Goal: Task Accomplishment & Management: Manage account settings

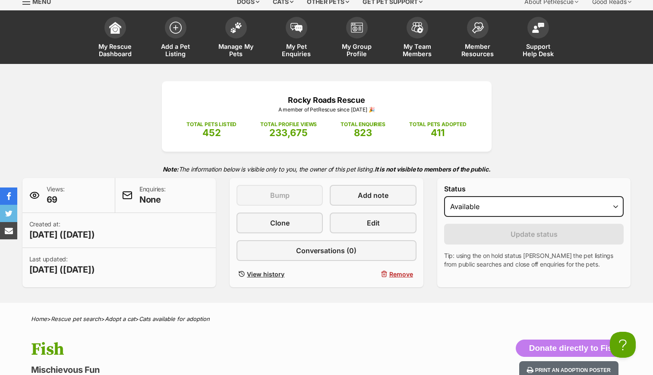
scroll to position [35, 0]
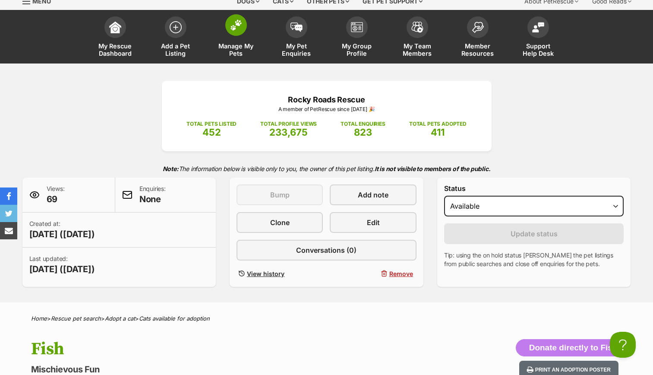
click at [235, 41] on link "Manage My Pets" at bounding box center [236, 37] width 60 height 51
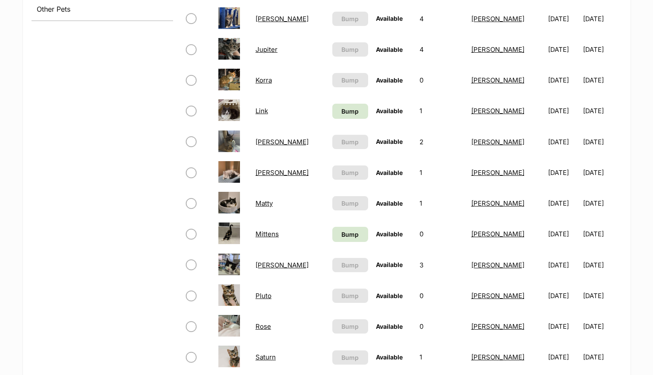
scroll to position [427, 0]
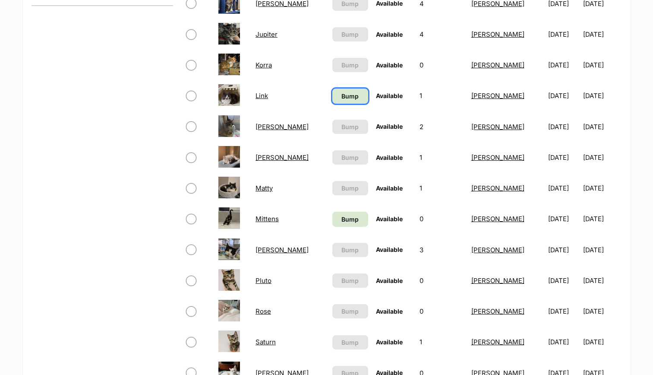
click at [342, 94] on span "Bump" at bounding box center [350, 96] width 17 height 9
click at [342, 218] on span "Bump" at bounding box center [350, 219] width 17 height 9
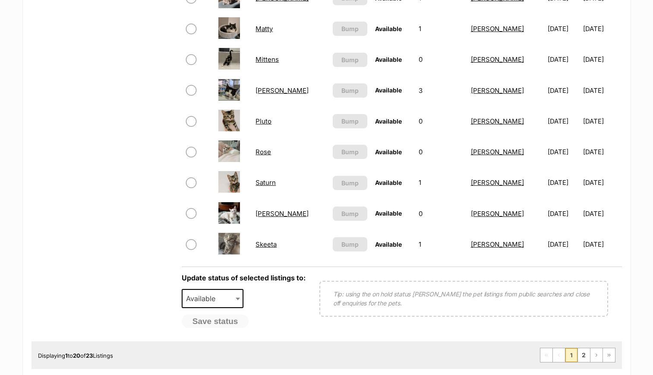
scroll to position [585, 0]
click at [583, 355] on link "2" at bounding box center [584, 355] width 12 height 14
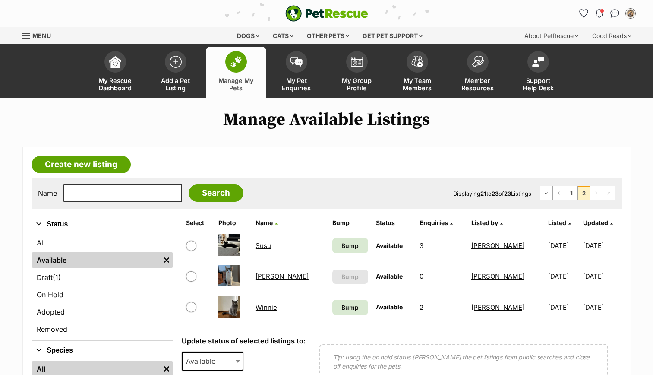
scroll to position [53, 0]
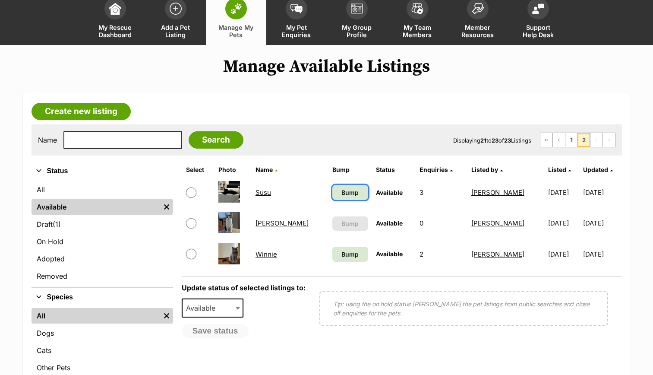
click at [332, 191] on link "Bump" at bounding box center [350, 192] width 36 height 15
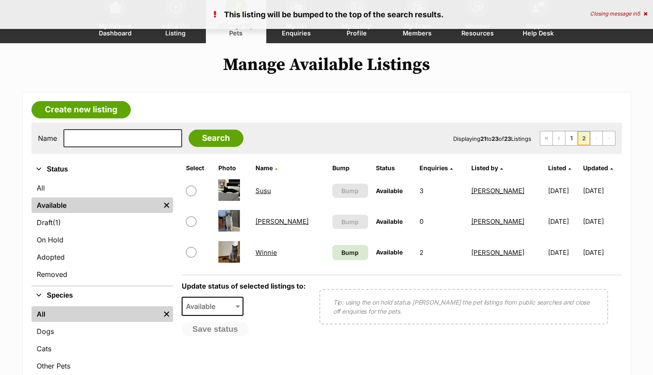
scroll to position [55, 0]
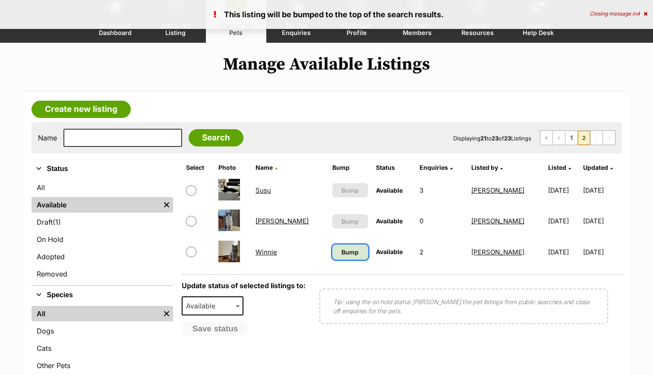
click at [342, 250] on span "Bump" at bounding box center [350, 251] width 17 height 9
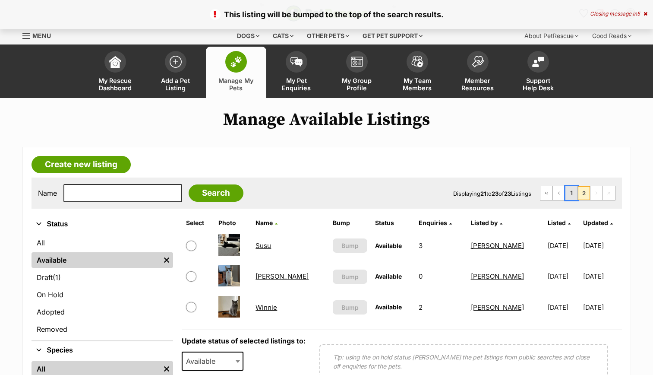
click at [571, 192] on link "1" at bounding box center [572, 193] width 12 height 14
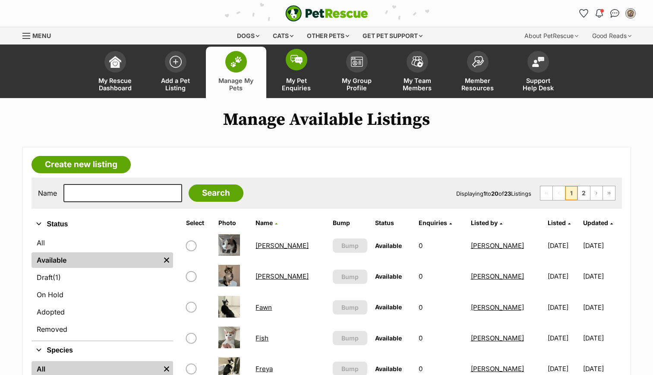
click at [302, 73] on link "My Pet Enquiries" at bounding box center [296, 72] width 60 height 51
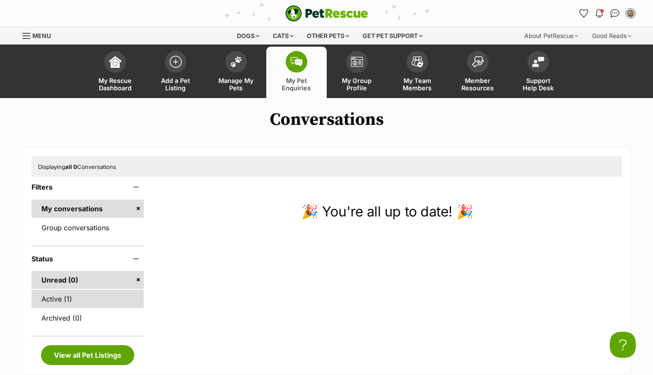
click at [73, 297] on link "Active (1)" at bounding box center [88, 299] width 113 height 18
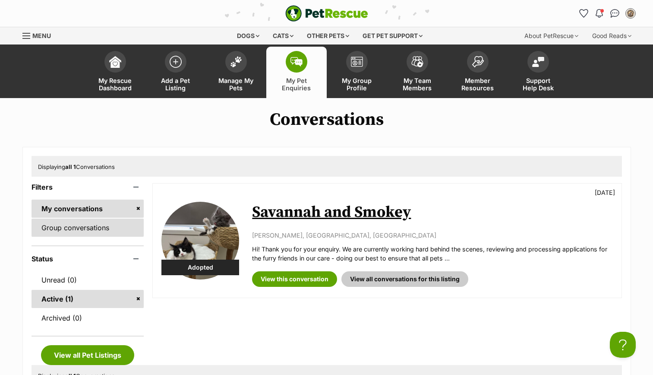
click at [94, 229] on link "Group conversations" at bounding box center [88, 227] width 113 height 18
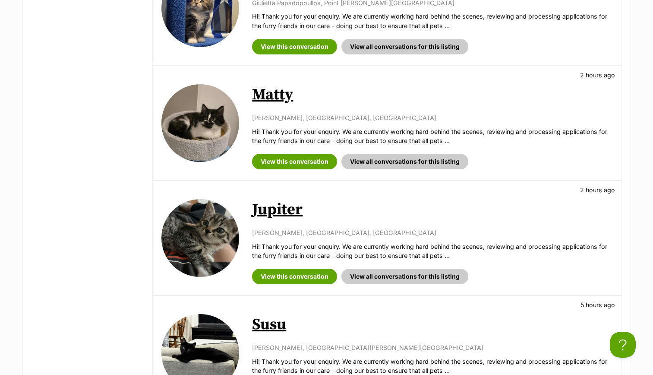
scroll to position [700, 0]
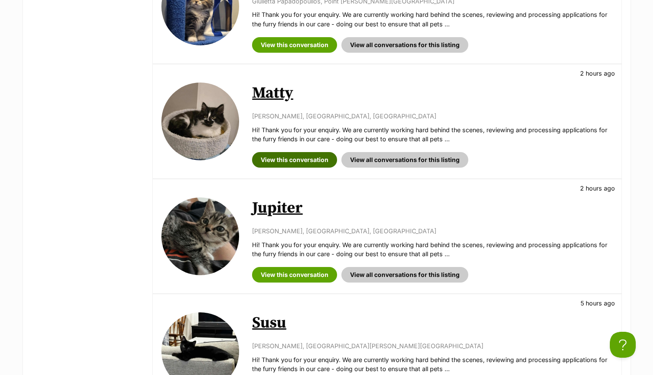
click at [312, 160] on link "View this conversation" at bounding box center [294, 160] width 85 height 16
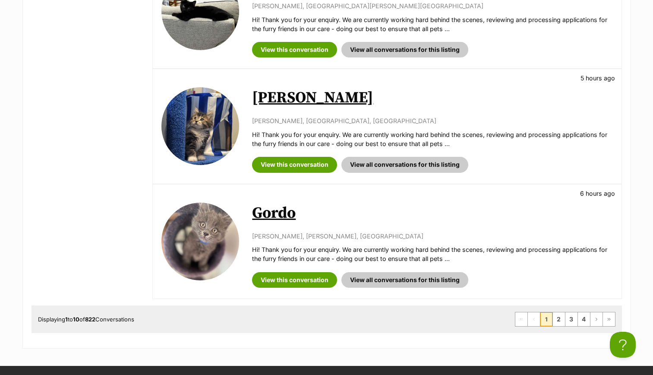
scroll to position [1040, 0]
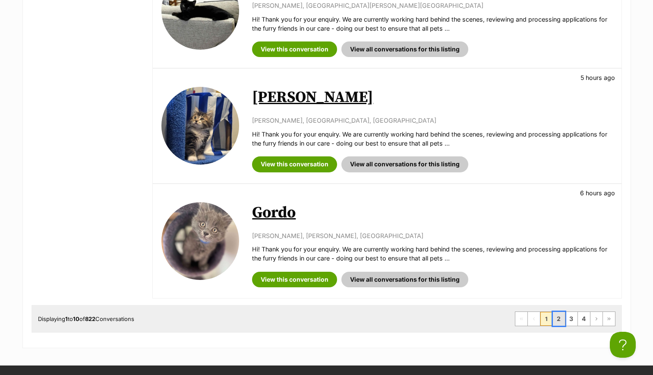
click at [560, 321] on link "2" at bounding box center [559, 319] width 12 height 14
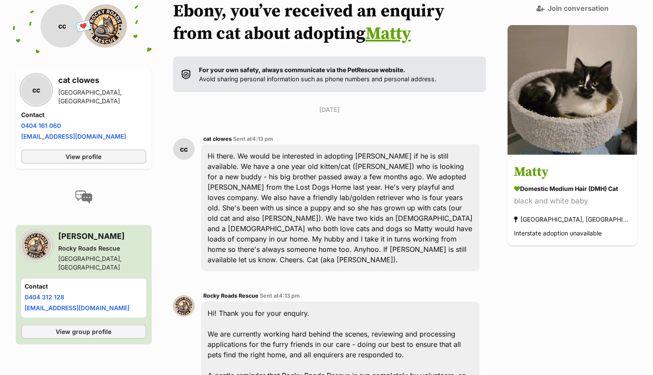
scroll to position [108, 0]
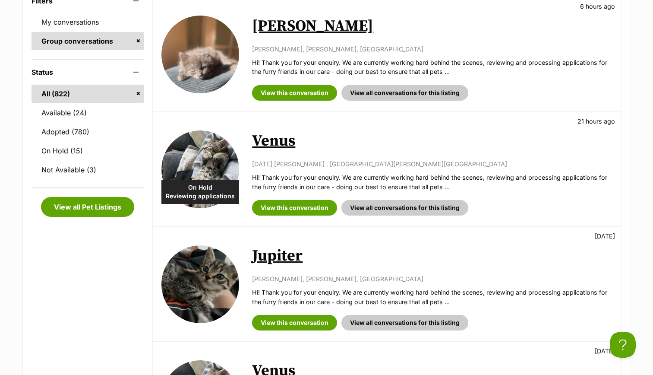
scroll to position [193, 0]
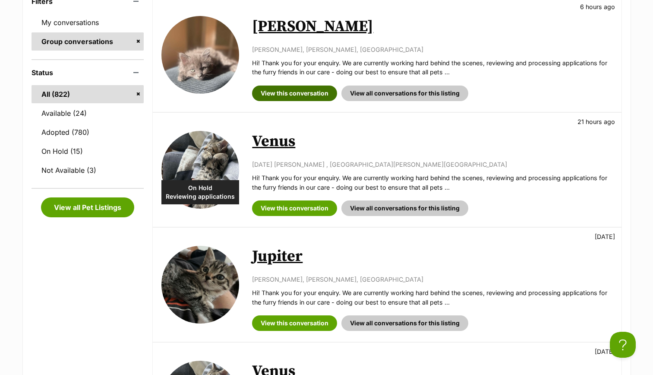
click at [303, 92] on link "View this conversation" at bounding box center [294, 93] width 85 height 16
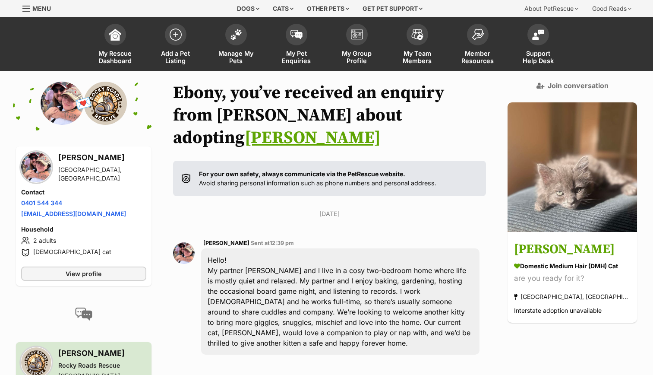
scroll to position [26, 0]
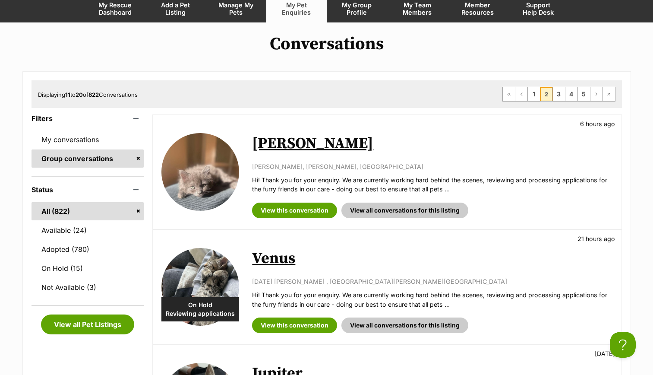
scroll to position [61, 0]
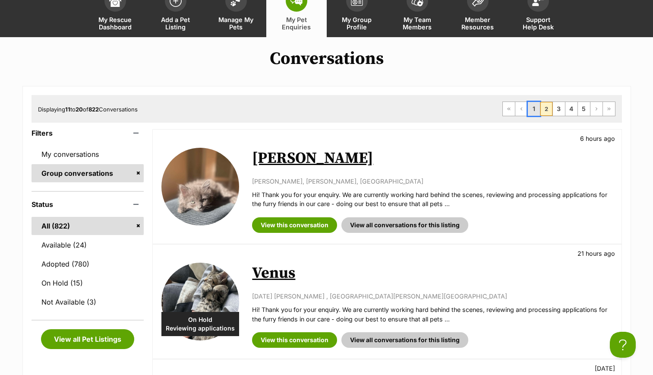
click at [534, 106] on link "1" at bounding box center [534, 109] width 12 height 14
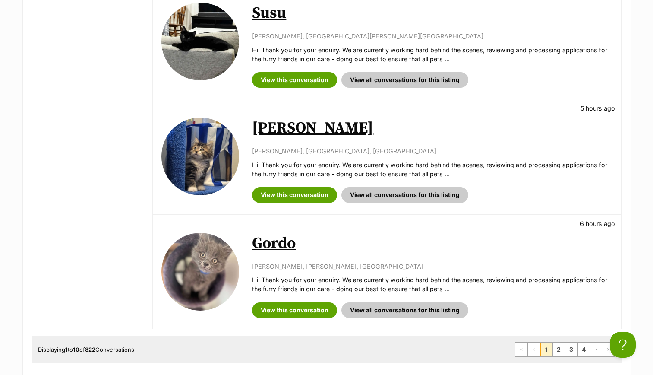
scroll to position [1005, 0]
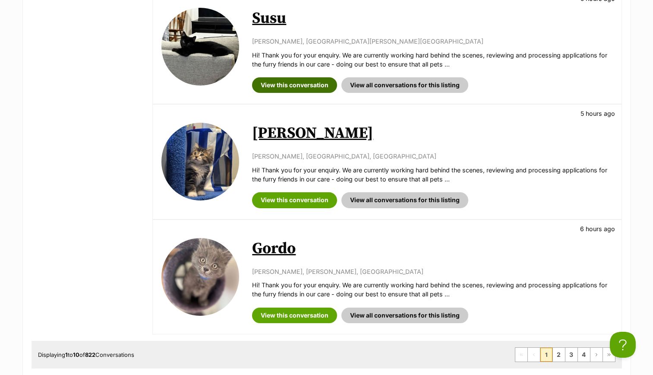
click at [313, 85] on link "View this conversation" at bounding box center [294, 85] width 85 height 16
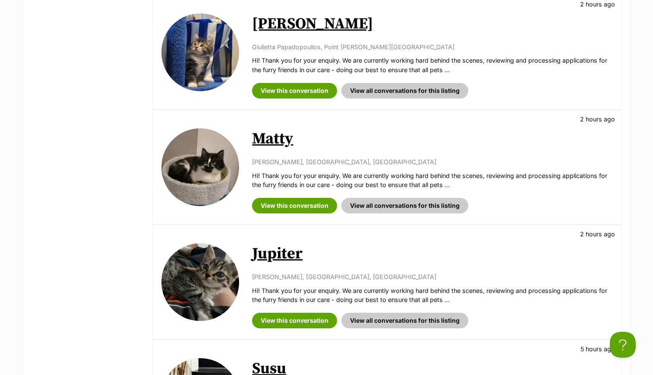
scroll to position [649, 0]
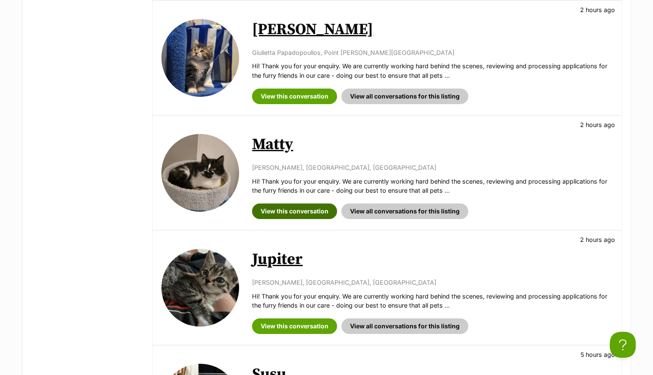
click at [292, 212] on link "View this conversation" at bounding box center [294, 211] width 85 height 16
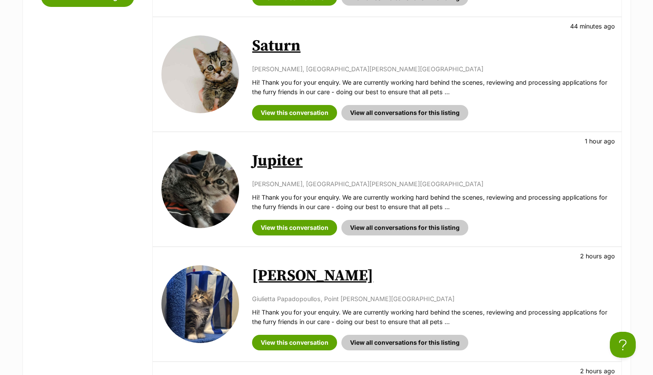
scroll to position [403, 0]
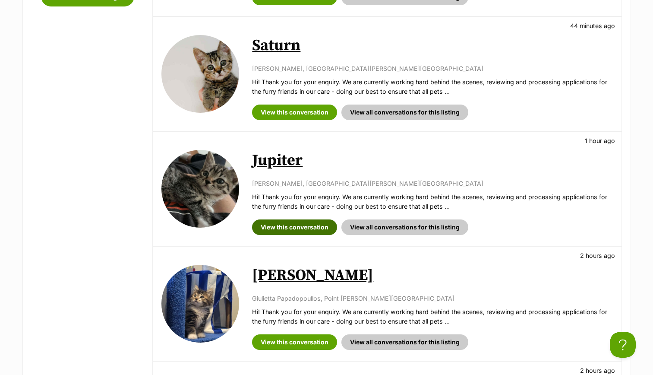
click at [293, 226] on link "View this conversation" at bounding box center [294, 227] width 85 height 16
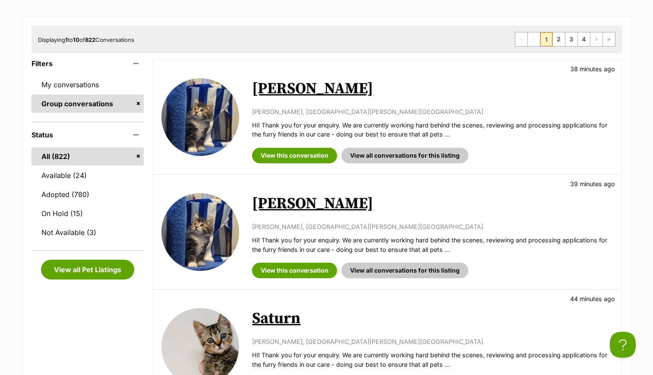
scroll to position [131, 0]
click at [309, 146] on div "View this conversation View all conversations for this listing" at bounding box center [432, 152] width 360 height 22
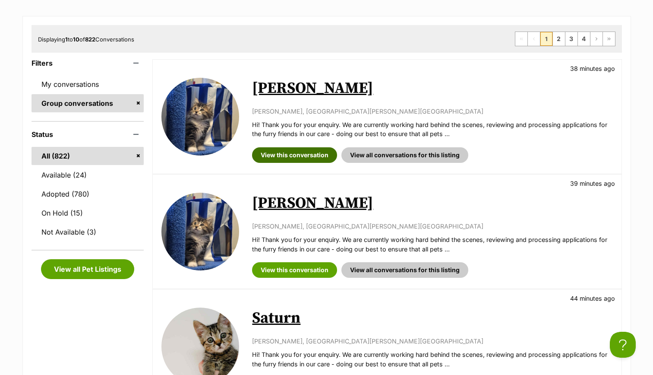
click at [297, 152] on link "View this conversation" at bounding box center [294, 155] width 85 height 16
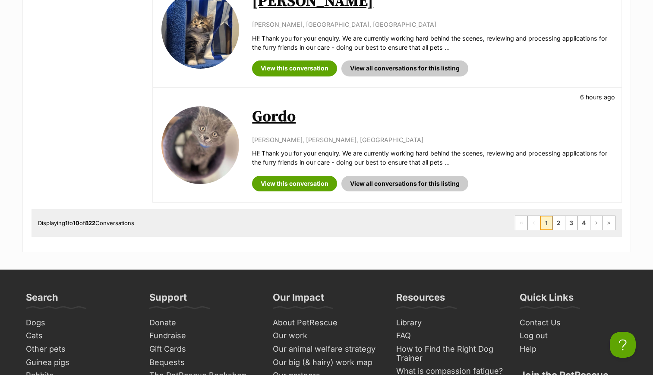
scroll to position [1200, 0]
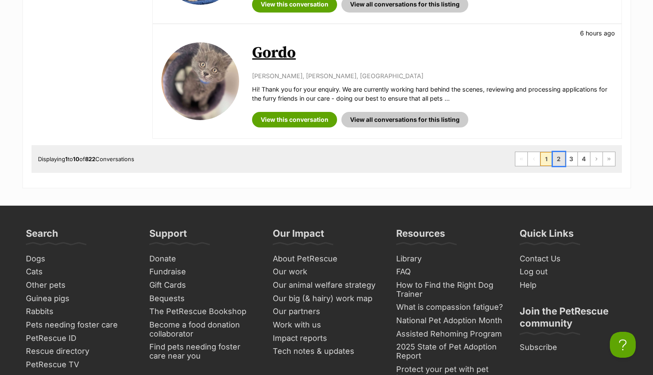
click at [561, 157] on link "2" at bounding box center [559, 159] width 12 height 14
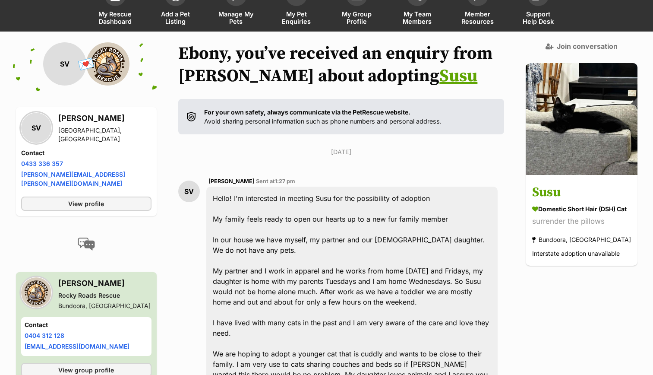
scroll to position [67, 0]
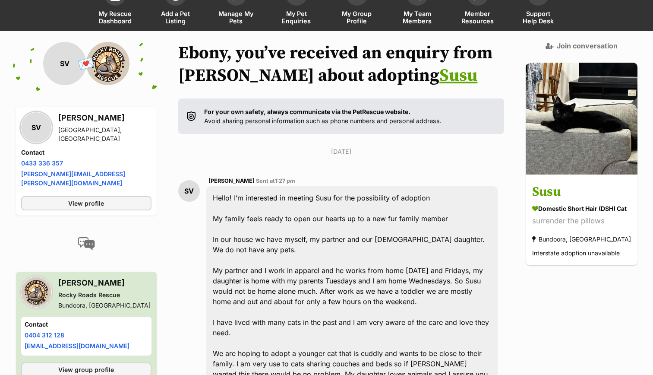
click at [300, 224] on div "Hello! I’m interested in meeting Susu for the possibility of adoption My family…" at bounding box center [351, 317] width 291 height 262
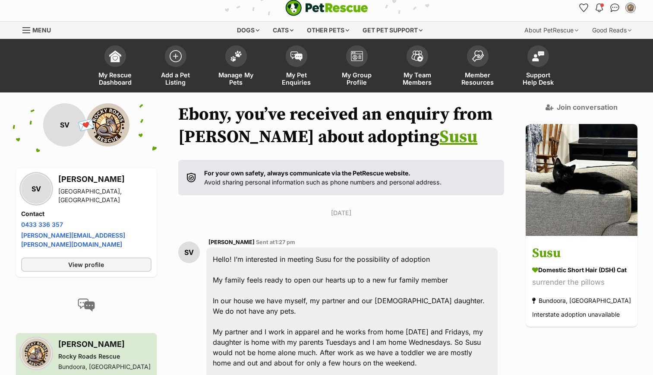
scroll to position [0, 0]
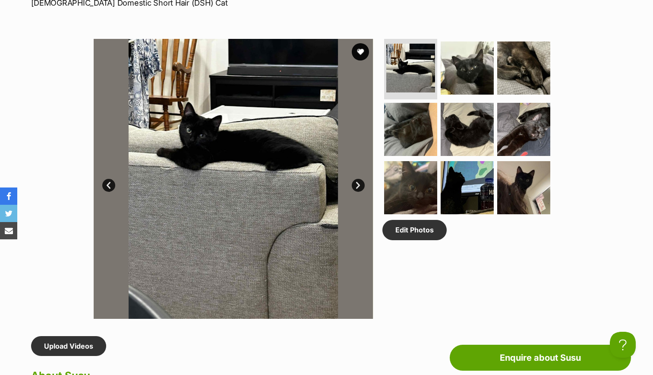
scroll to position [388, 0]
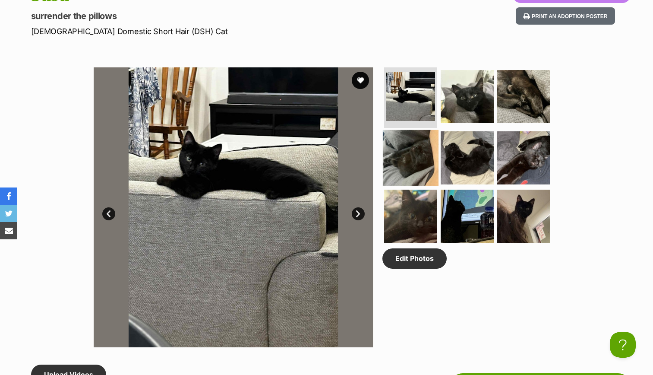
click at [397, 171] on img at bounding box center [411, 158] width 56 height 56
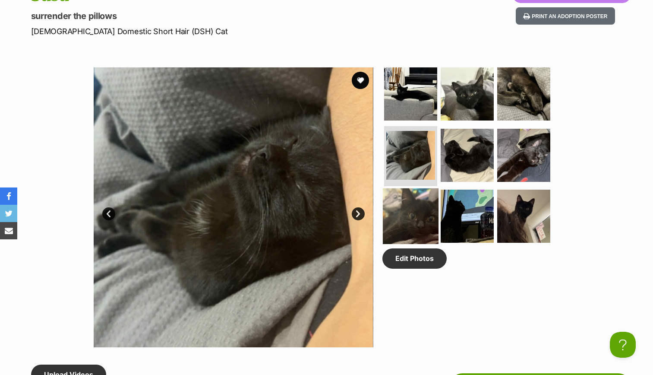
click at [411, 206] on img at bounding box center [411, 216] width 56 height 56
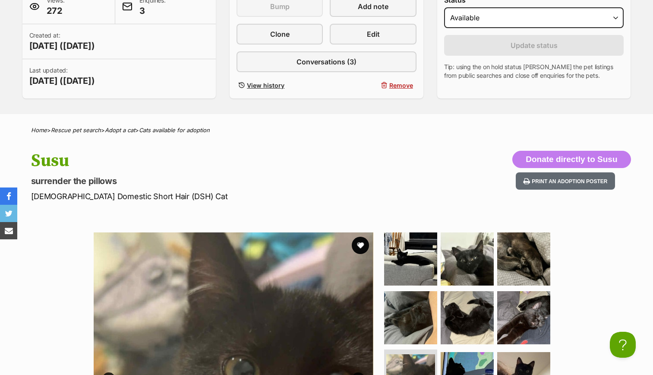
scroll to position [209, 0]
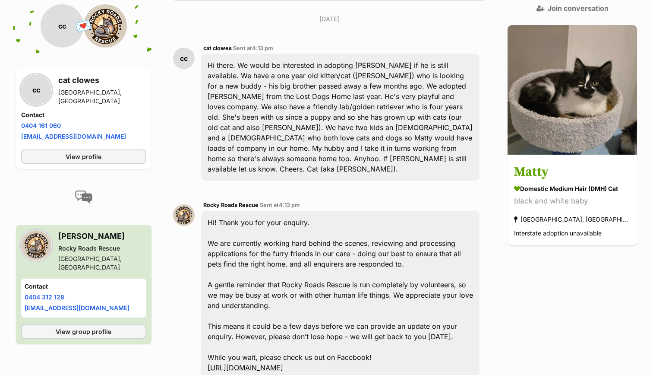
scroll to position [202, 0]
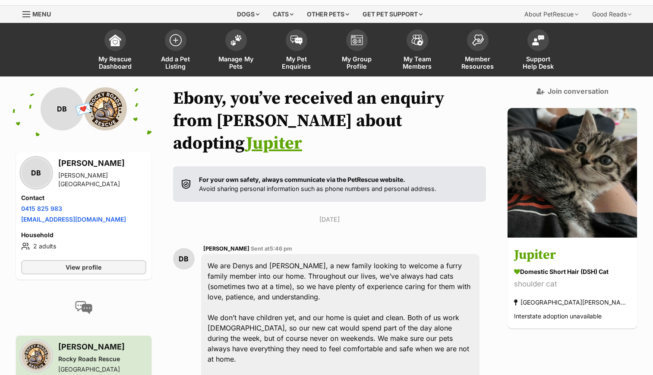
scroll to position [21, 0]
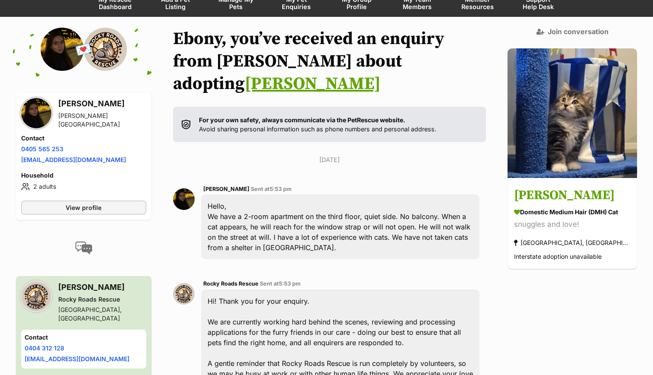
scroll to position [79, 0]
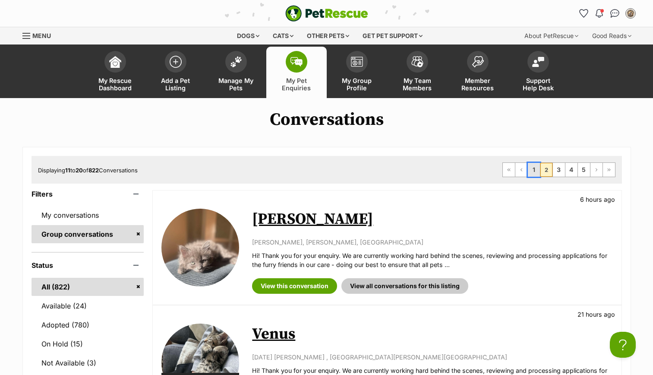
click at [534, 172] on link "1" at bounding box center [534, 170] width 12 height 14
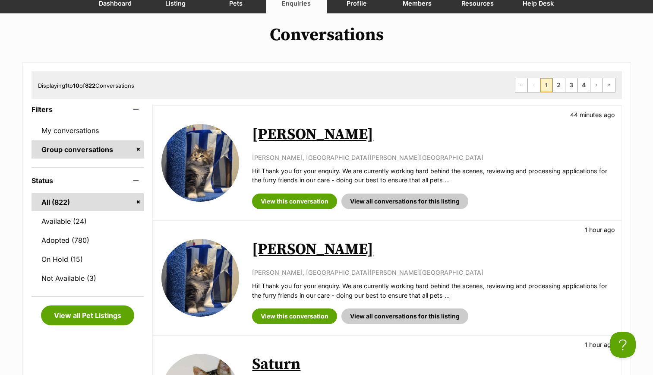
scroll to position [85, 0]
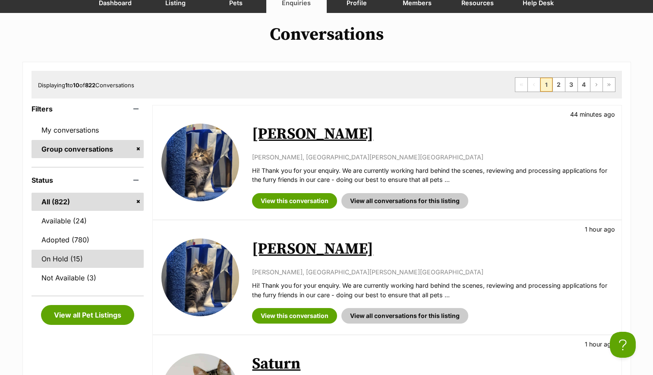
click at [76, 255] on link "On Hold (15)" at bounding box center [88, 259] width 113 height 18
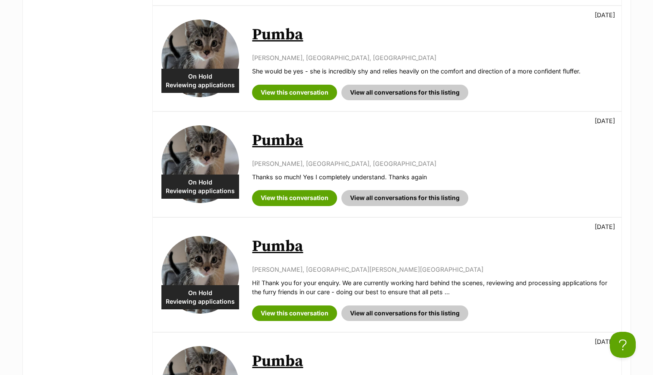
scroll to position [508, 0]
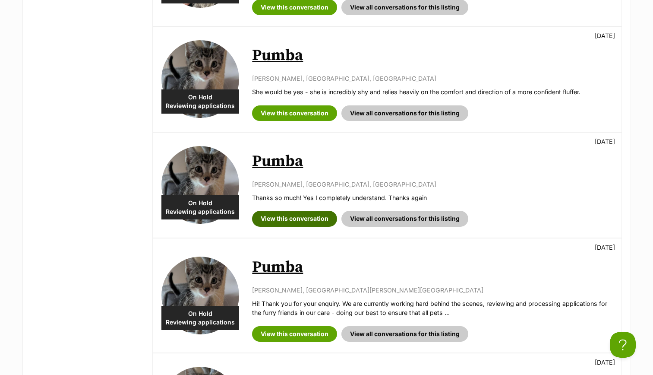
click at [298, 221] on link "View this conversation" at bounding box center [294, 219] width 85 height 16
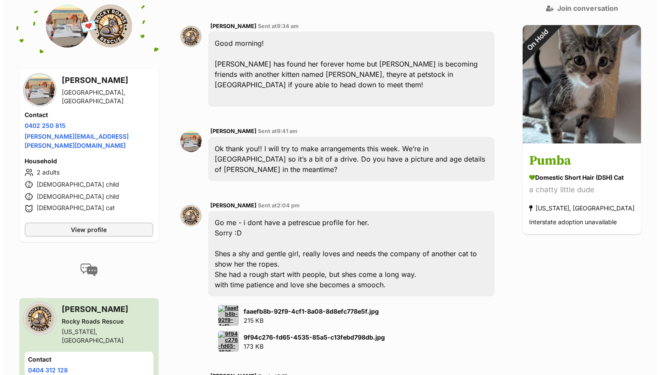
scroll to position [676, 0]
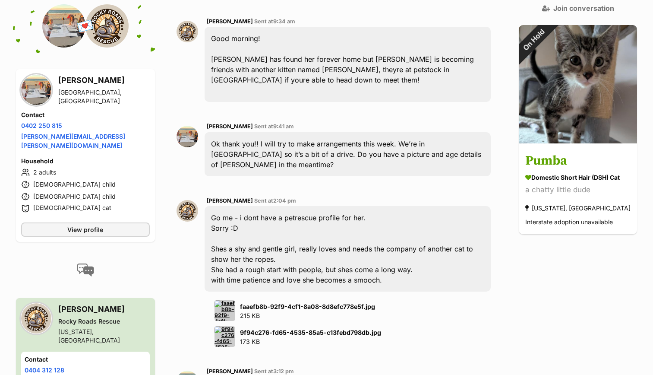
click at [231, 300] on img at bounding box center [225, 310] width 21 height 21
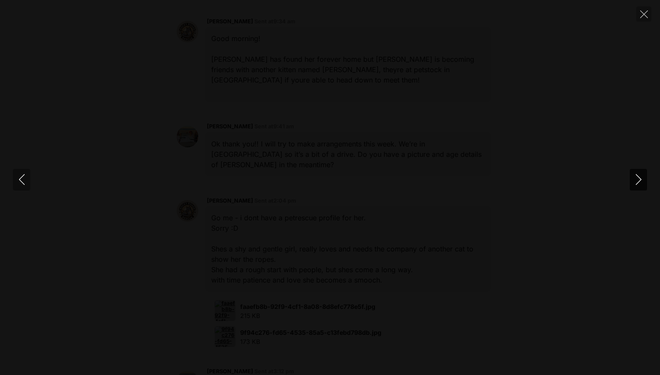
click at [633, 182] on icon "Next" at bounding box center [638, 179] width 11 height 11
click at [647, 14] on icon "Close" at bounding box center [644, 14] width 8 height 8
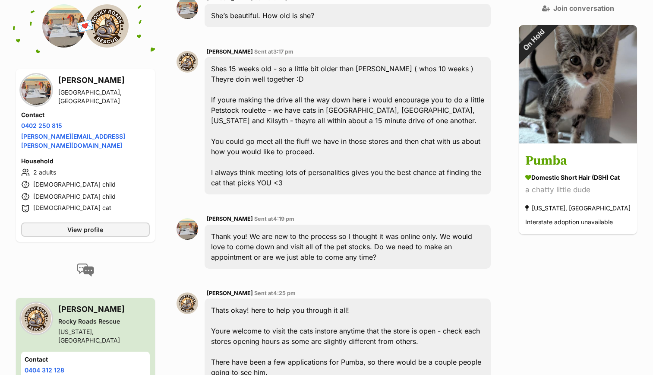
scroll to position [1045, 0]
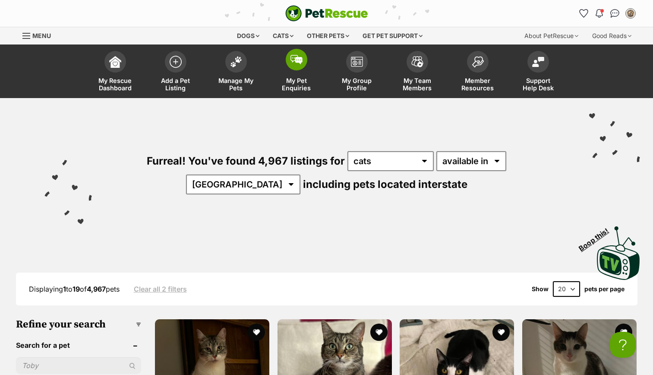
click at [306, 65] on span at bounding box center [297, 60] width 22 height 22
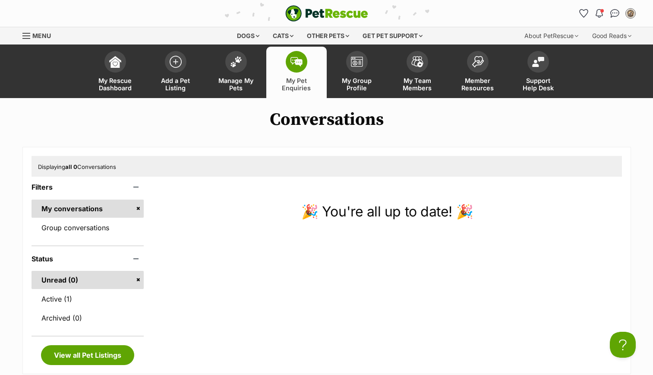
scroll to position [52, 0]
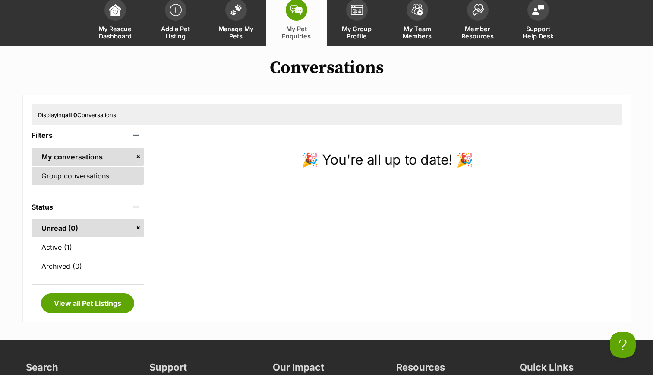
click at [97, 175] on link "Group conversations" at bounding box center [88, 176] width 113 height 18
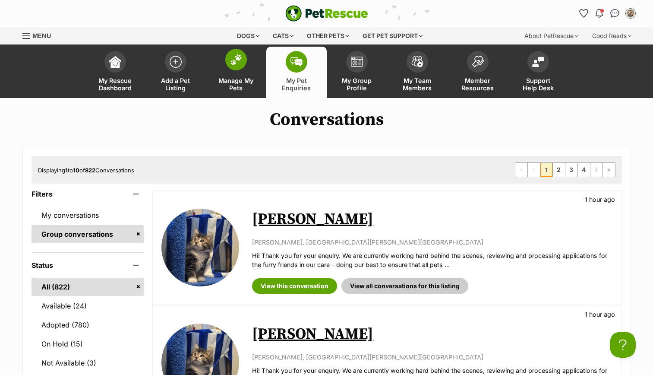
click at [246, 51] on link "Manage My Pets" at bounding box center [236, 72] width 60 height 51
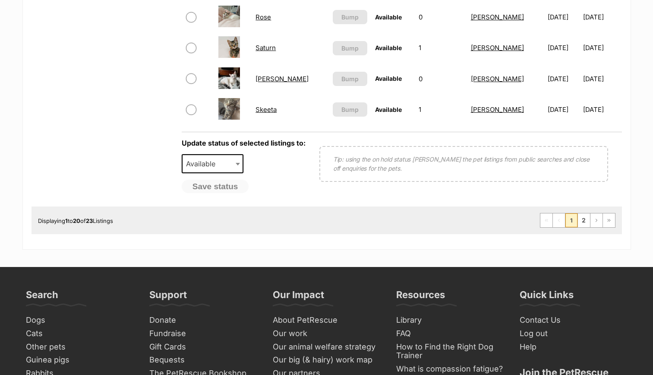
scroll to position [721, 0]
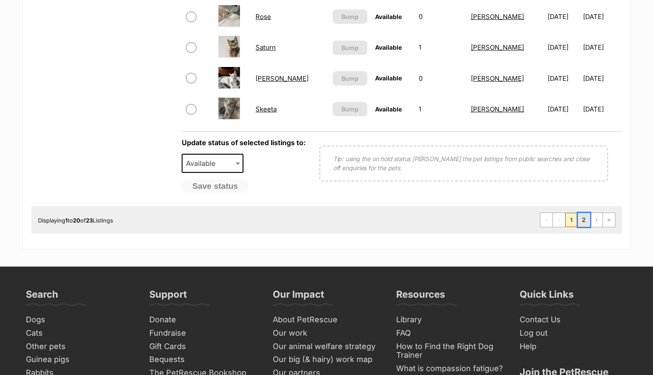
click at [587, 222] on link "2" at bounding box center [584, 220] width 12 height 14
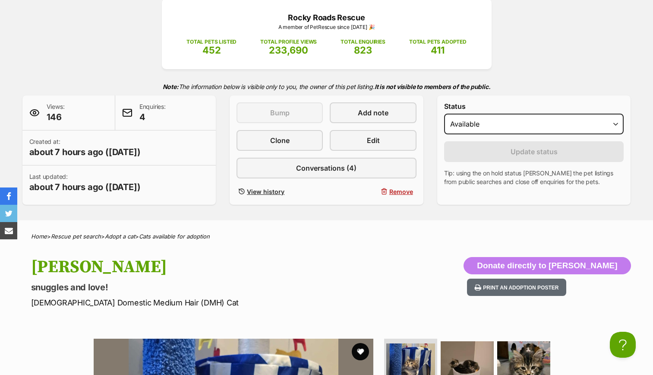
scroll to position [116, 0]
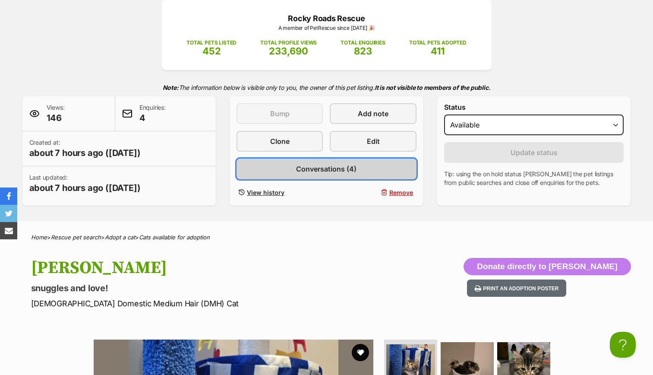
click at [351, 165] on span "Conversations (4)" at bounding box center [326, 169] width 60 height 10
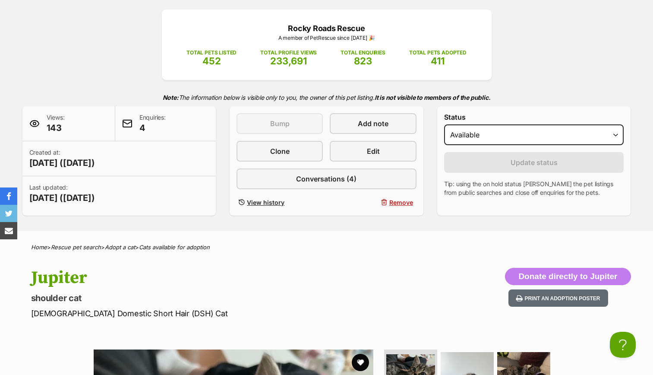
scroll to position [105, 0]
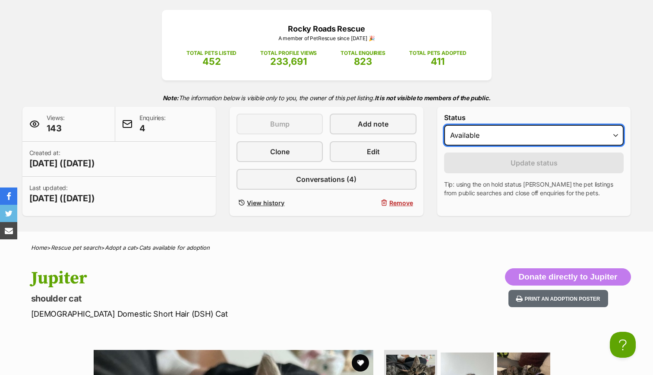
click at [541, 142] on select "Draft - not available as listing has enquires Available On hold Adopted" at bounding box center [534, 135] width 180 height 21
select select "on_hold"
click at [444, 125] on select "Draft - not available as listing has enquires Available On hold Adopted" at bounding box center [534, 135] width 180 height 21
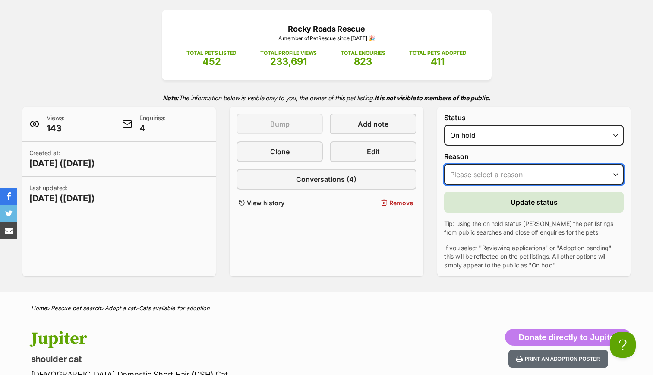
click at [529, 177] on select "Please select a reason Medical reasons Reviewing applications Adoption pending …" at bounding box center [534, 174] width 180 height 21
select select "reviewing_applications"
click at [444, 164] on select "Please select a reason Medical reasons Reviewing applications Adoption pending …" at bounding box center [534, 174] width 180 height 21
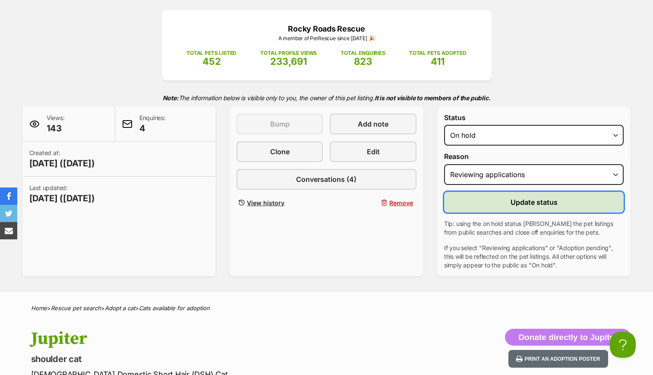
click at [534, 205] on span "Update status" at bounding box center [534, 202] width 47 height 10
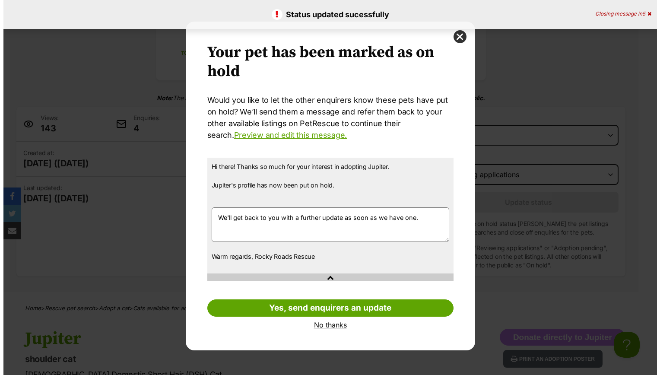
scroll to position [0, 0]
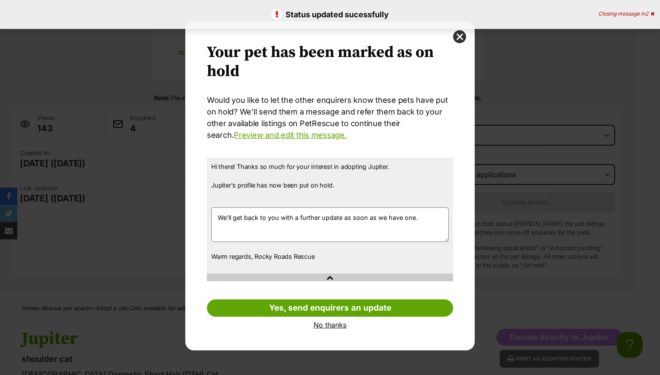
click at [336, 323] on link "No thanks" at bounding box center [330, 325] width 246 height 8
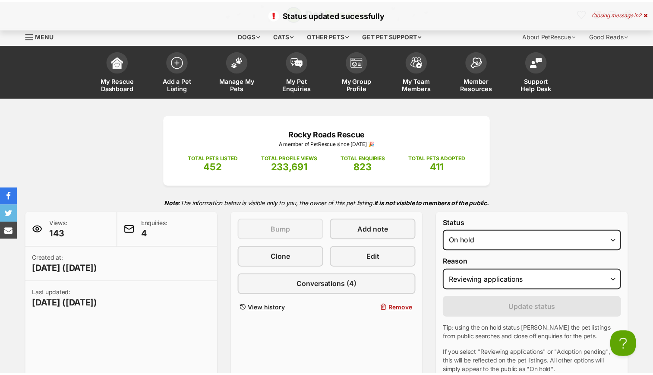
scroll to position [105, 0]
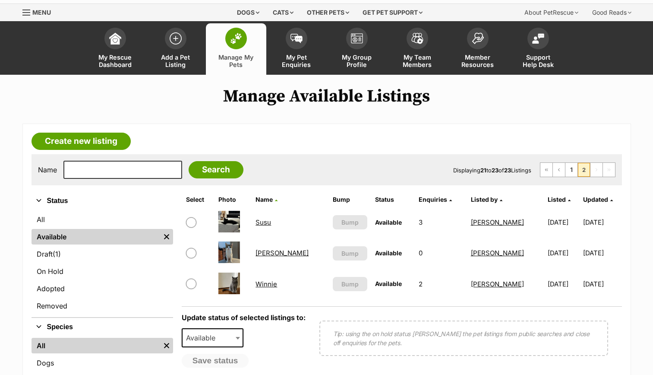
scroll to position [24, 0]
click at [310, 48] on link "My Pet Enquiries" at bounding box center [296, 48] width 60 height 51
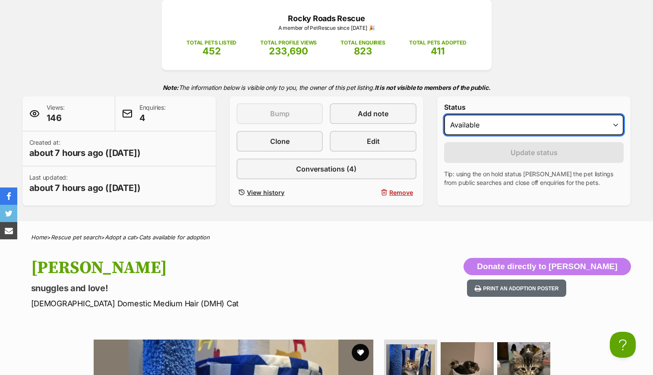
click at [541, 124] on select "Draft - not available as listing has enquires Available On hold Adopted" at bounding box center [534, 124] width 180 height 21
select select "on_hold"
click at [444, 114] on select "Draft - not available as listing has enquires Available On hold Adopted" at bounding box center [534, 124] width 180 height 21
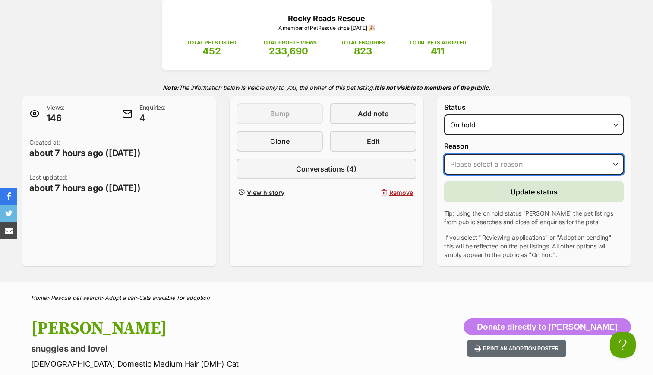
click at [524, 170] on select "Please select a reason Medical reasons Reviewing applications Adoption pending …" at bounding box center [534, 164] width 180 height 21
select select "reviewing_applications"
click at [444, 154] on select "Please select a reason Medical reasons Reviewing applications Adoption pending …" at bounding box center [534, 164] width 180 height 21
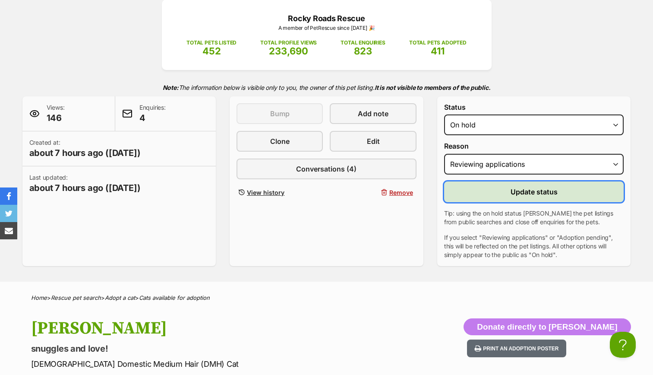
click at [500, 194] on button "Update status" at bounding box center [534, 191] width 180 height 21
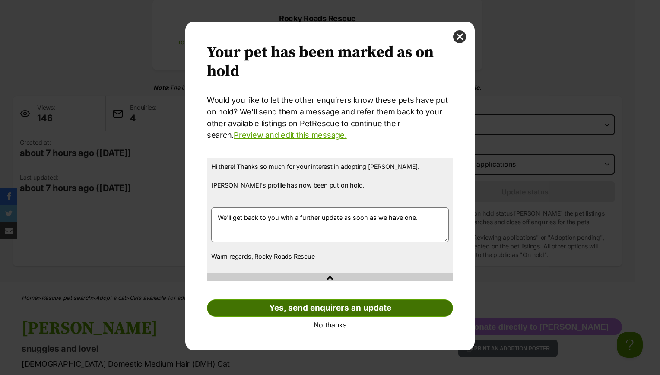
click at [373, 307] on link "Yes, send enquirers an update" at bounding box center [330, 307] width 246 height 17
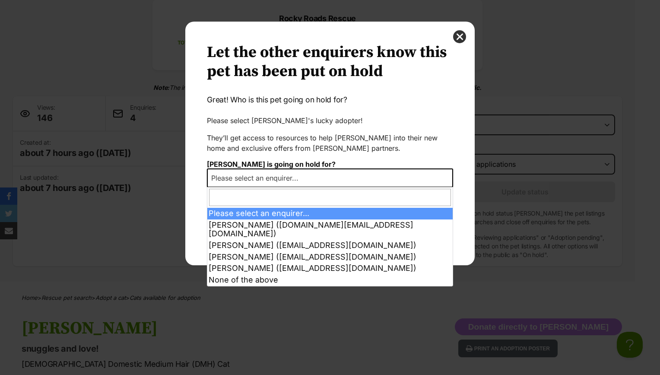
click at [405, 173] on span "Please select an enquirer..." at bounding box center [330, 177] width 246 height 19
click at [395, 160] on div "Let the other enquirers know this pet has been put on hold Great! Who is this p…" at bounding box center [330, 143] width 246 height 200
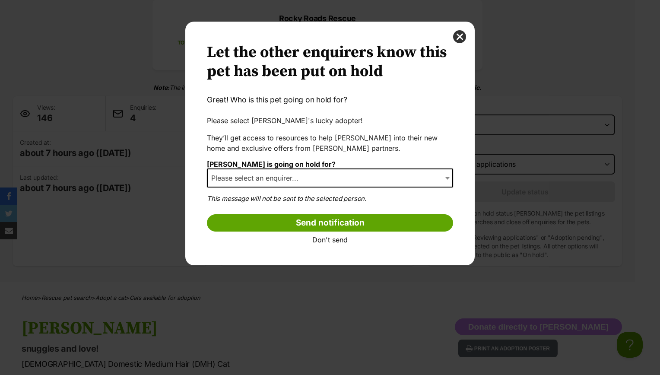
click at [335, 242] on link "Don't send" at bounding box center [330, 240] width 246 height 8
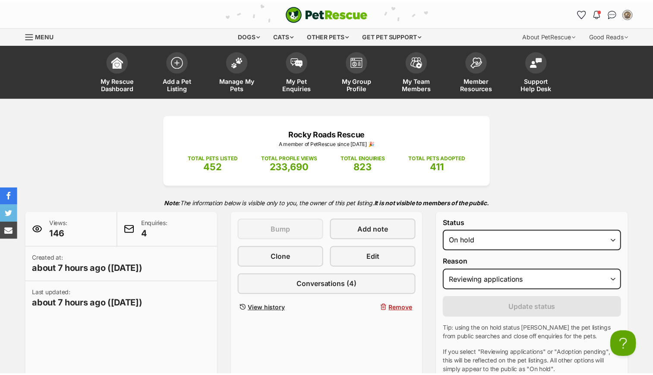
scroll to position [116, 0]
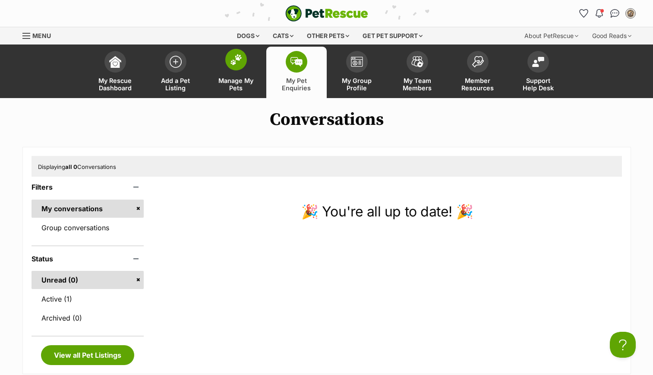
click at [233, 85] on span "Manage My Pets" at bounding box center [236, 84] width 39 height 15
click at [91, 230] on link "Group conversations" at bounding box center [88, 227] width 113 height 18
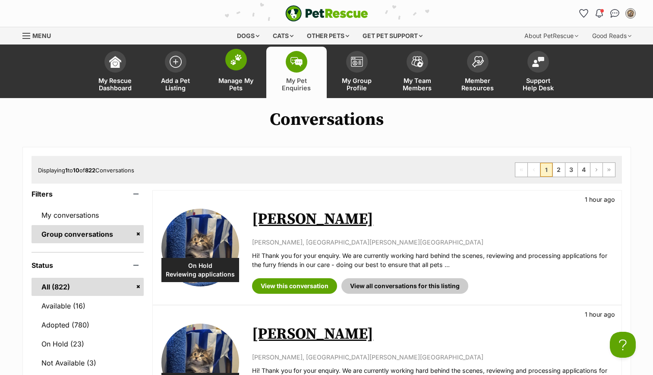
click at [232, 60] on img at bounding box center [236, 59] width 12 height 11
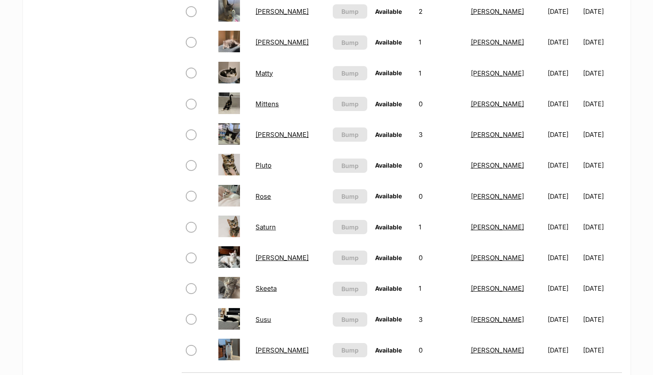
scroll to position [483, 0]
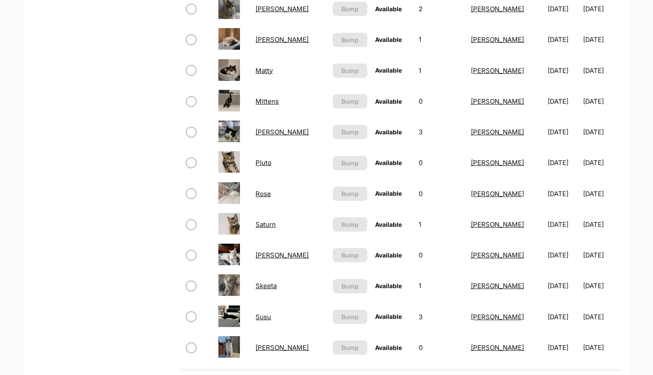
click at [269, 130] on link "[PERSON_NAME]" at bounding box center [282, 132] width 53 height 8
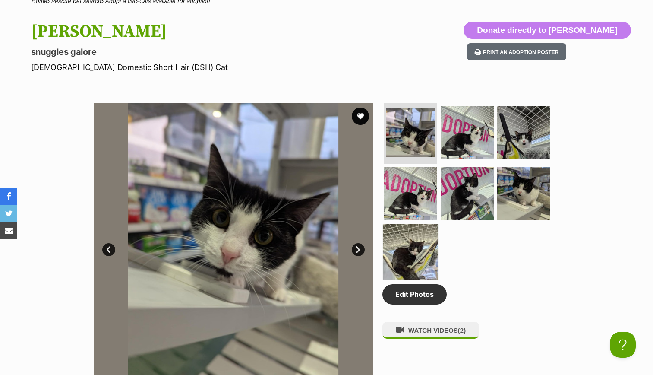
click at [410, 239] on img at bounding box center [411, 252] width 56 height 56
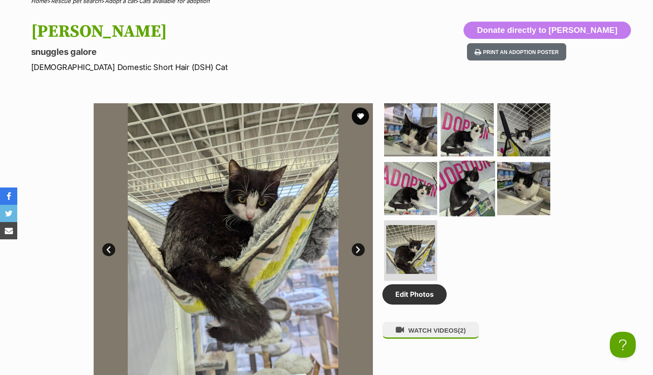
click at [454, 190] on img at bounding box center [468, 188] width 56 height 56
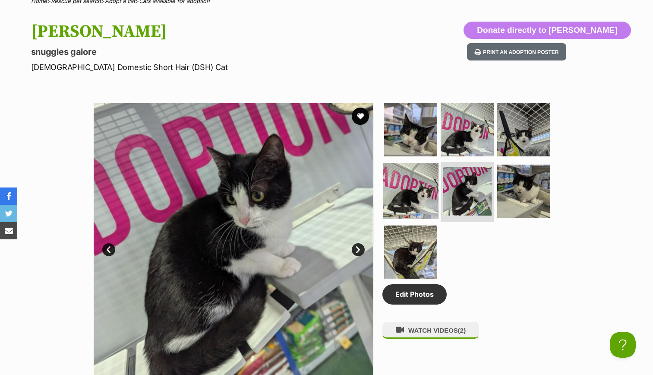
click at [430, 190] on img at bounding box center [411, 191] width 56 height 56
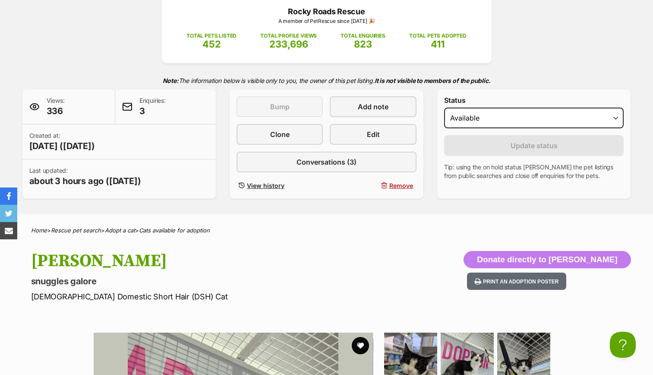
scroll to position [104, 0]
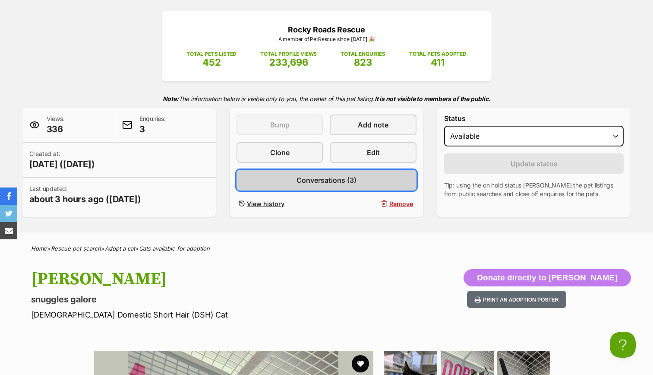
click at [379, 174] on link "Conversations (3)" at bounding box center [327, 180] width 180 height 21
